Goal: Task Accomplishment & Management: Manage account settings

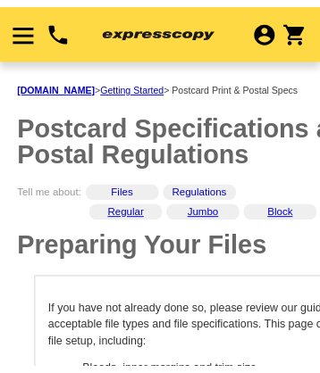
scroll to position [600, 0]
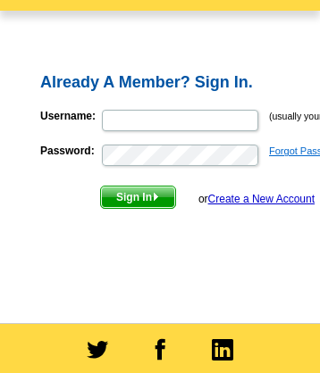
click at [283, 150] on link "Forgot Password?" at bounding box center [309, 151] width 80 height 11
